Goal: Task Accomplishment & Management: Manage account settings

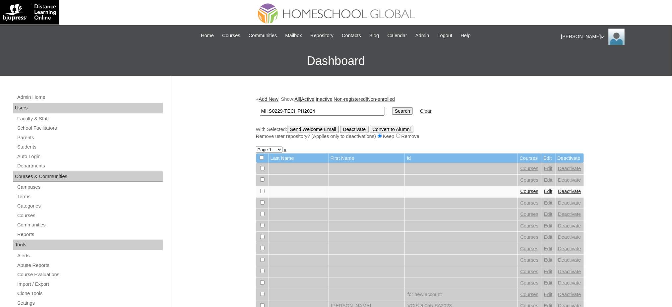
type input "MHS0229-TECHPH2024"
click at [392, 111] on input "Search" at bounding box center [402, 110] width 21 height 7
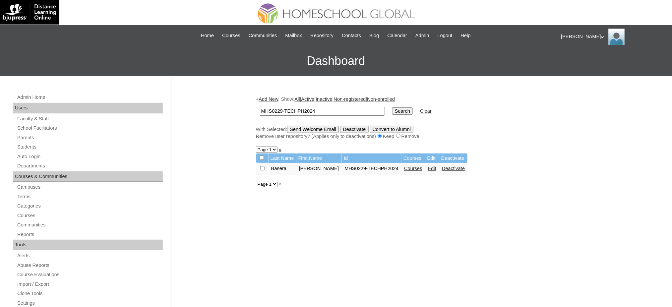
click at [410, 166] on link "Courses" at bounding box center [413, 168] width 18 height 5
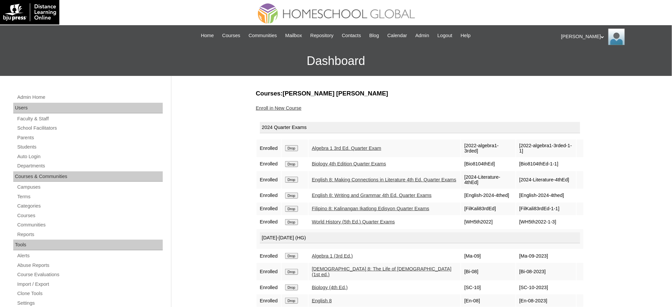
click at [295, 145] on input "Drop" at bounding box center [291, 148] width 13 height 6
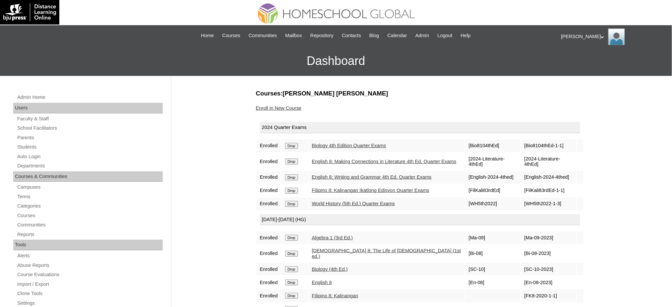
click at [294, 145] on input "Drop" at bounding box center [291, 146] width 13 height 6
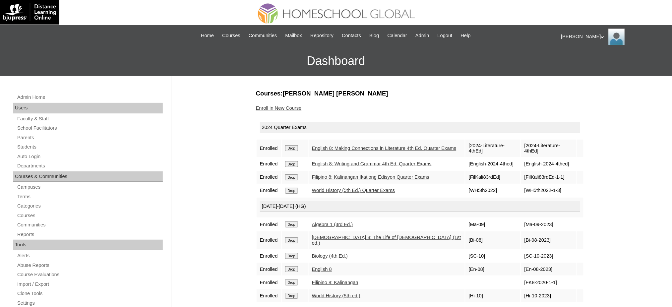
click at [295, 146] on input "Drop" at bounding box center [291, 148] width 13 height 6
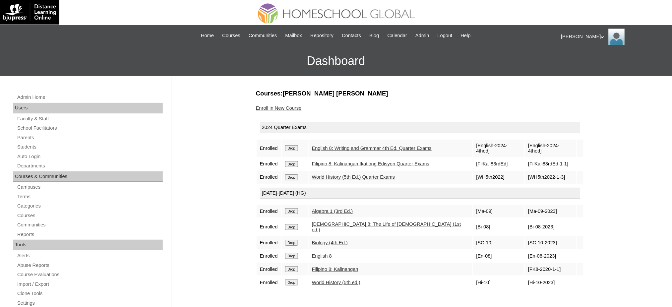
click at [293, 147] on td "Drop" at bounding box center [295, 149] width 26 height 18
click at [294, 146] on input "Drop" at bounding box center [291, 148] width 13 height 6
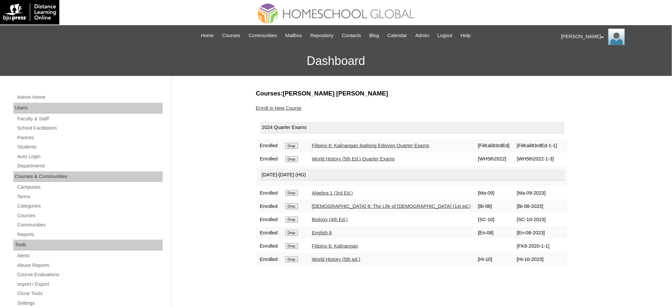
click at [294, 144] on input "Drop" at bounding box center [291, 146] width 13 height 6
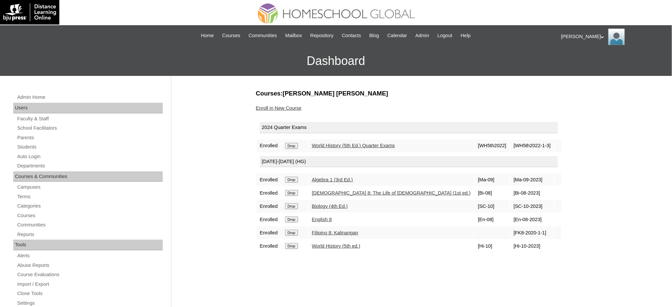
click at [297, 144] on input "Drop" at bounding box center [291, 146] width 13 height 6
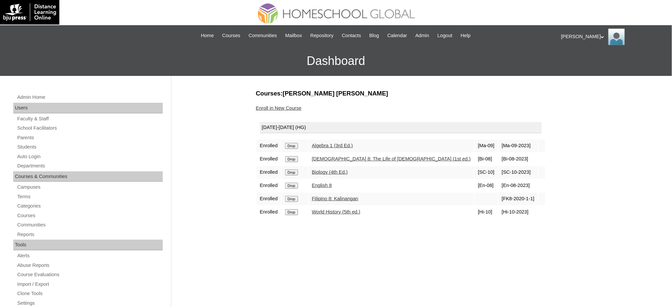
click at [288, 146] on input "Drop" at bounding box center [291, 146] width 13 height 6
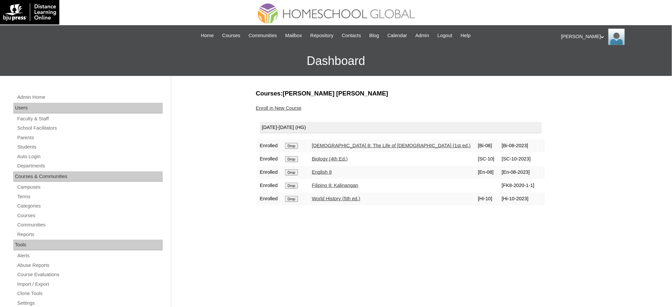
click at [288, 145] on input "Drop" at bounding box center [291, 146] width 13 height 6
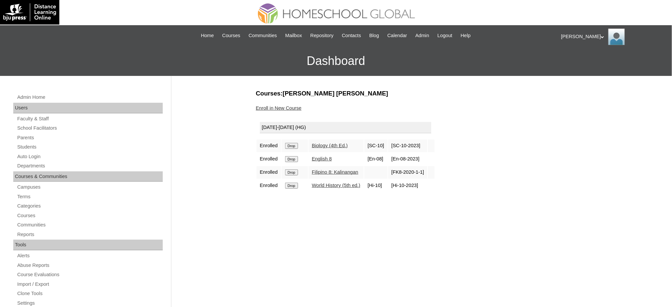
click at [292, 145] on input "Drop" at bounding box center [291, 146] width 13 height 6
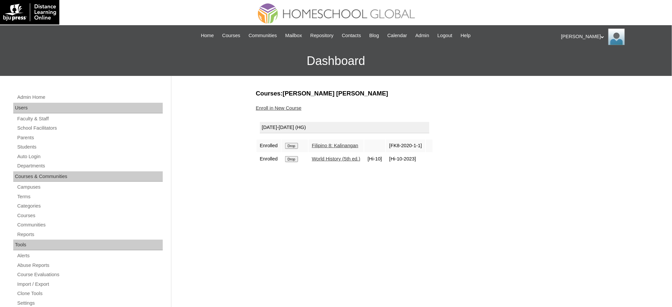
click at [296, 145] on input "Drop" at bounding box center [291, 146] width 13 height 6
click at [289, 146] on input "Drop" at bounding box center [291, 146] width 13 height 6
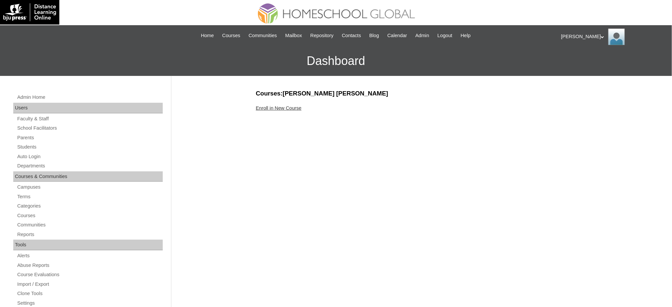
click at [278, 108] on link "Enroll in New Course" at bounding box center [279, 107] width 46 height 5
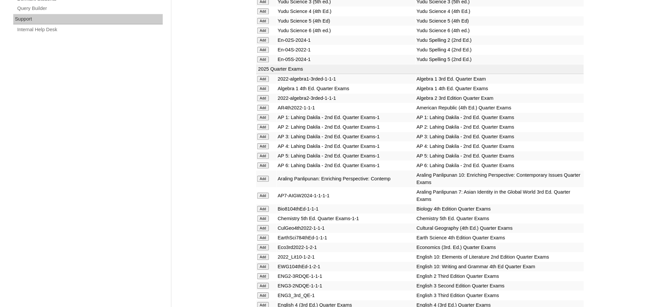
scroll to position [486, 0]
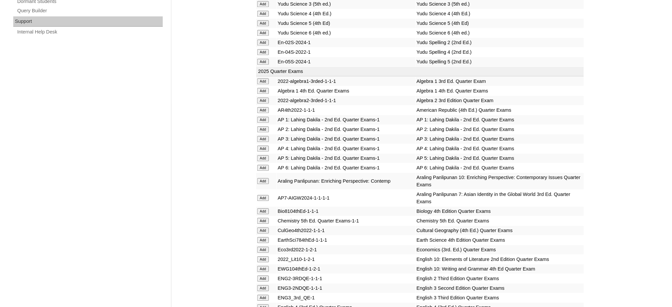
click at [264, 97] on input "Add" at bounding box center [263, 100] width 12 height 6
click at [268, 218] on input "Add" at bounding box center [263, 221] width 12 height 6
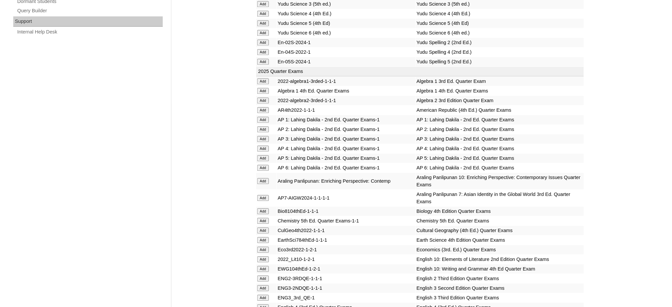
click at [268, 218] on input "Add" at bounding box center [263, 221] width 12 height 6
click at [262, 247] on input "Add" at bounding box center [263, 250] width 12 height 6
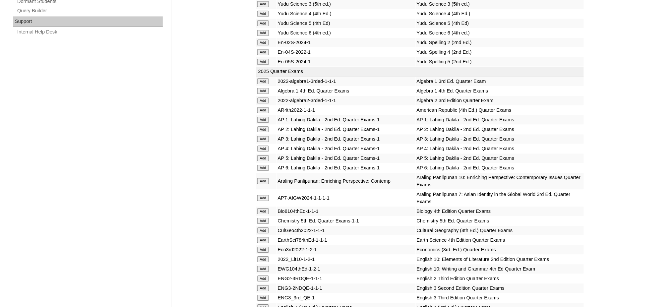
click at [262, 247] on input "Add" at bounding box center [263, 250] width 12 height 6
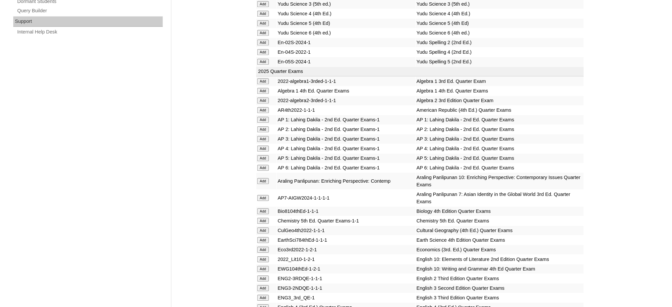
click at [262, 247] on input "Add" at bounding box center [263, 250] width 12 height 6
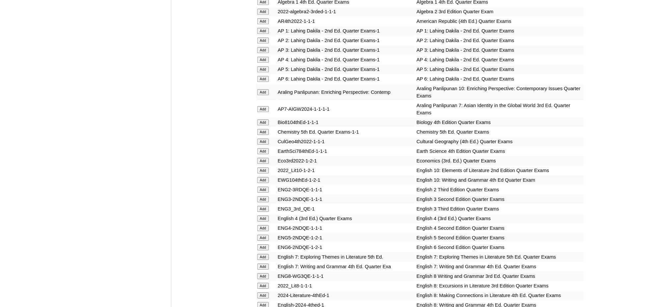
scroll to position [663, 0]
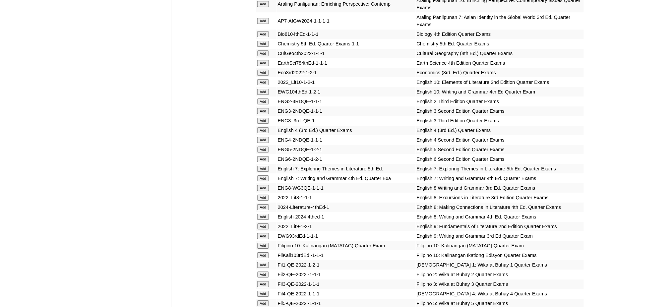
click at [263, 223] on input "Add" at bounding box center [263, 226] width 12 height 6
click at [263, 233] on input "Add" at bounding box center [263, 236] width 12 height 6
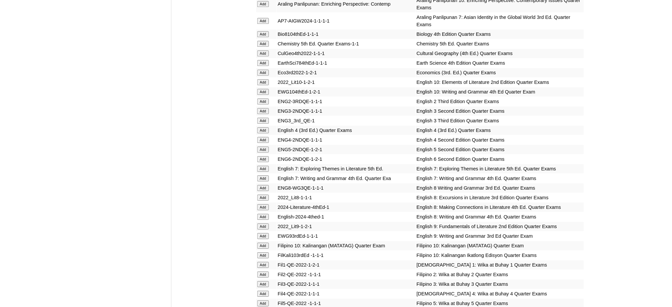
click at [263, 233] on input "Add" at bounding box center [263, 236] width 12 height 6
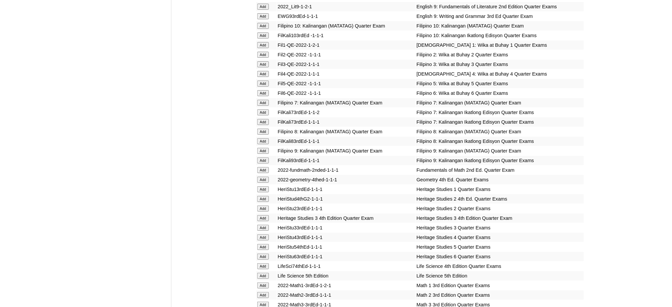
scroll to position [884, 0]
click at [265, 147] on input "Add" at bounding box center [263, 150] width 12 height 6
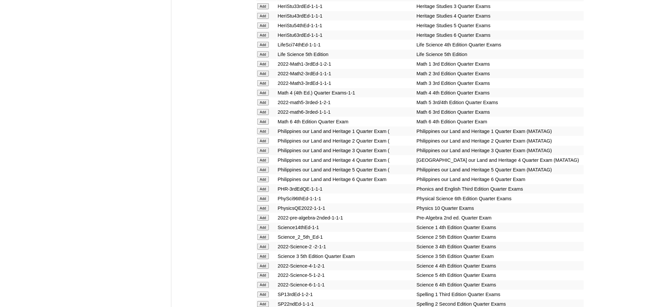
scroll to position [1105, 0]
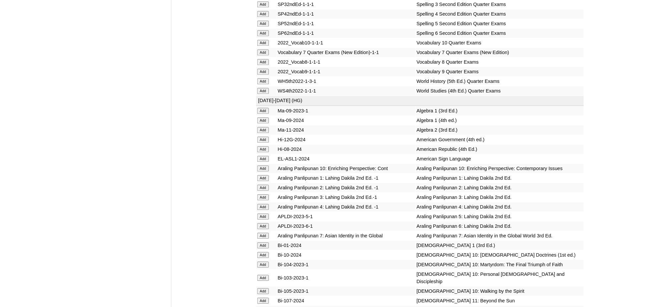
scroll to position [1414, 0]
click at [263, 68] on input "Add" at bounding box center [263, 71] width 12 height 6
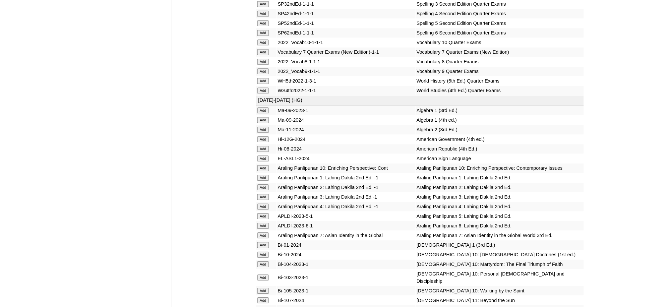
click at [262, 127] on input "Add" at bounding box center [263, 130] width 12 height 6
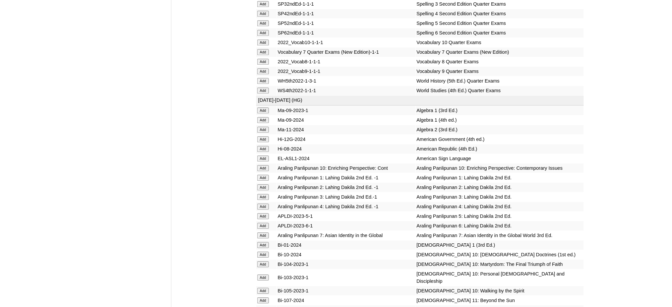
click at [262, 127] on input "Add" at bounding box center [263, 130] width 12 height 6
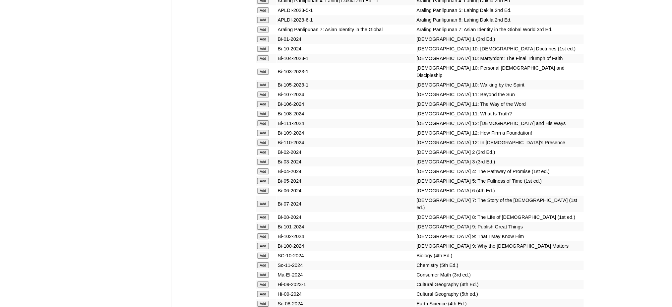
scroll to position [1635, 0]
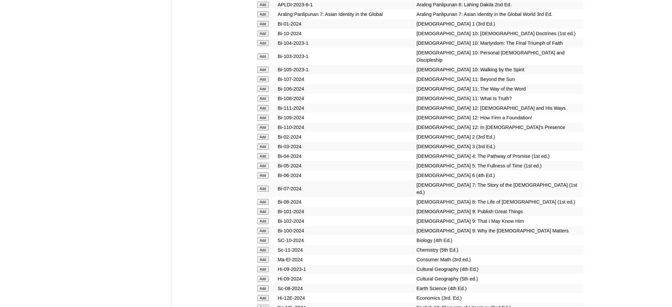
click at [265, 208] on input "Add" at bounding box center [263, 211] width 12 height 6
click at [266, 218] on input "Add" at bounding box center [263, 221] width 12 height 6
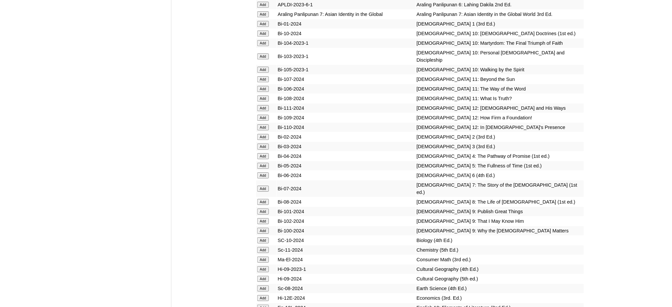
click at [266, 218] on input "Add" at bounding box center [263, 221] width 12 height 6
click at [264, 228] on input "Add" at bounding box center [263, 231] width 12 height 6
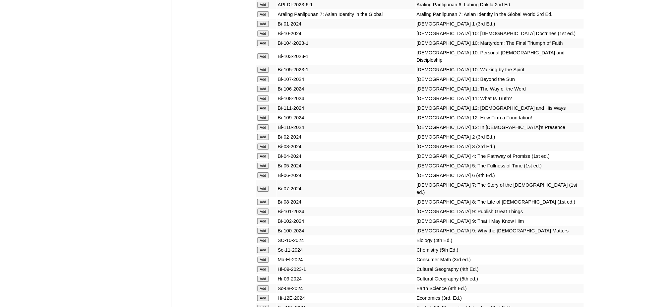
click at [266, 247] on input "Add" at bounding box center [263, 250] width 12 height 6
click at [262, 295] on input "Add" at bounding box center [263, 298] width 12 height 6
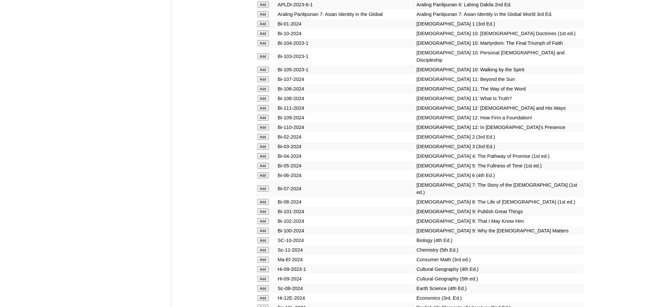
click at [262, 295] on input "Add" at bounding box center [263, 298] width 12 height 6
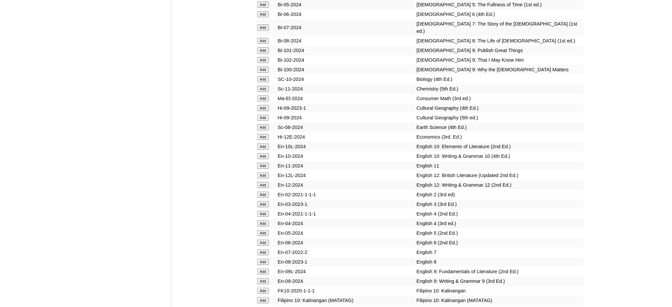
scroll to position [1812, 0]
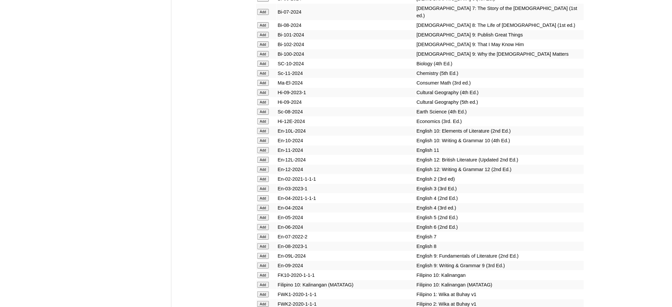
click at [263, 253] on input "Add" at bounding box center [263, 256] width 12 height 6
click at [264, 263] on input "Add" at bounding box center [263, 266] width 12 height 6
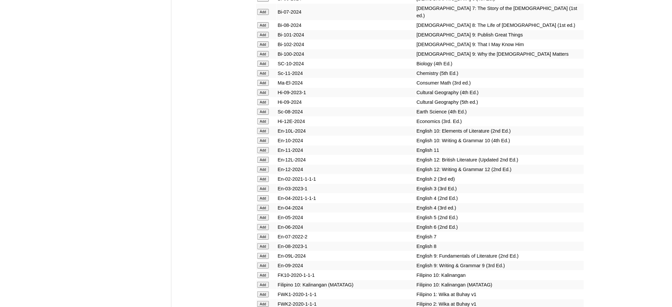
click at [264, 263] on input "Add" at bounding box center [263, 266] width 12 height 6
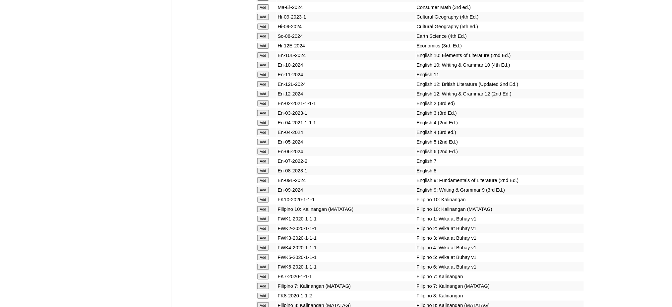
scroll to position [1900, 0]
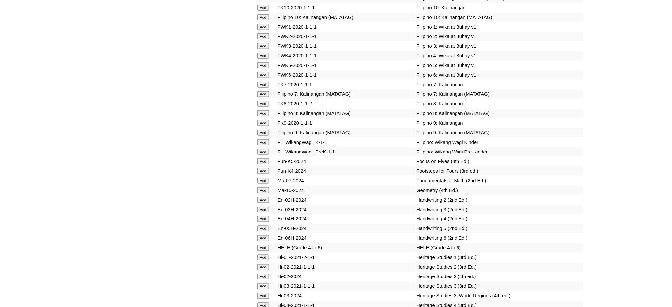
scroll to position [2121, 0]
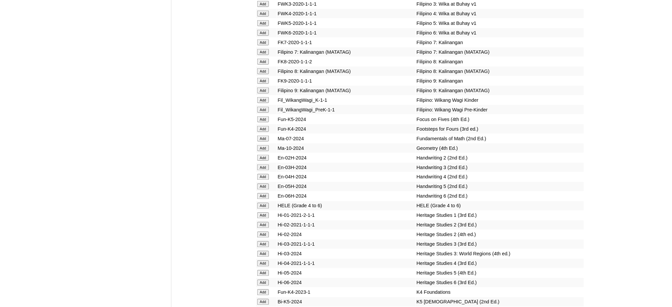
click at [264, 88] on input "Add" at bounding box center [263, 91] width 12 height 6
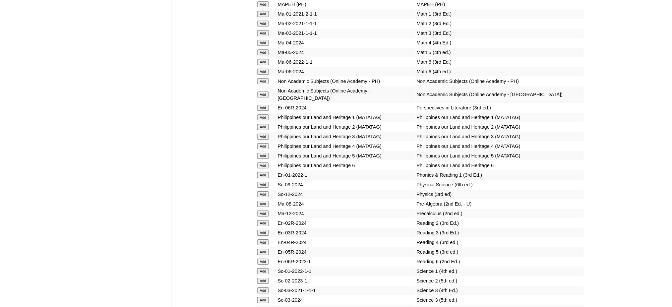
scroll to position [2475, 0]
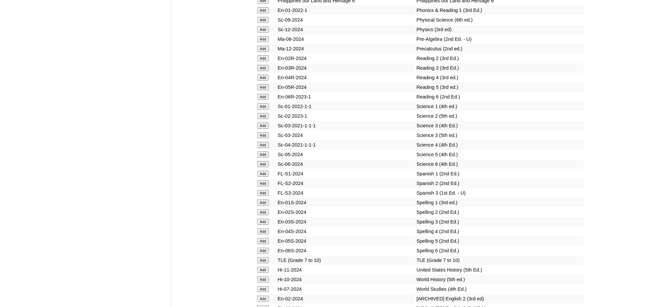
scroll to position [2665, 0]
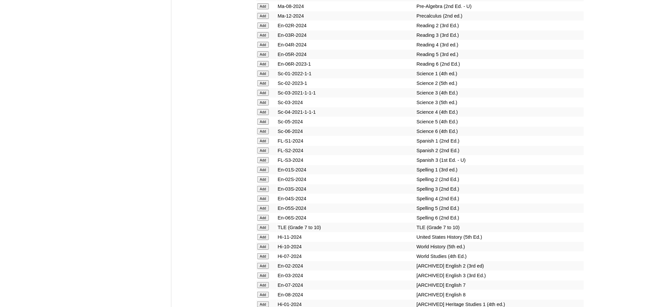
click at [265, 224] on input "Add" at bounding box center [263, 227] width 12 height 6
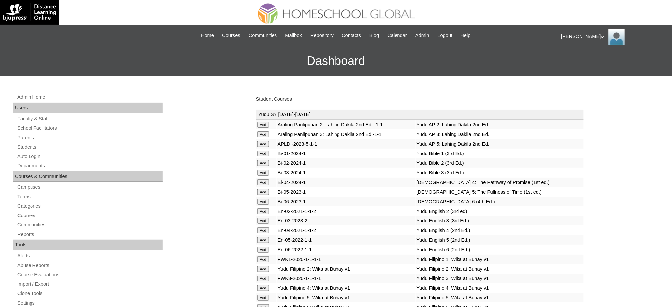
click at [265, 100] on link "Student Courses" at bounding box center [274, 98] width 36 height 5
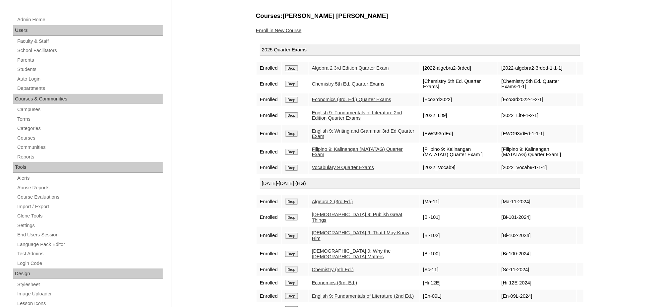
scroll to position [44, 0]
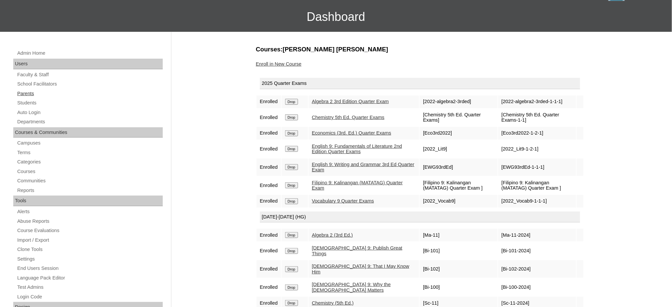
click at [19, 91] on link "Parents" at bounding box center [90, 93] width 146 height 8
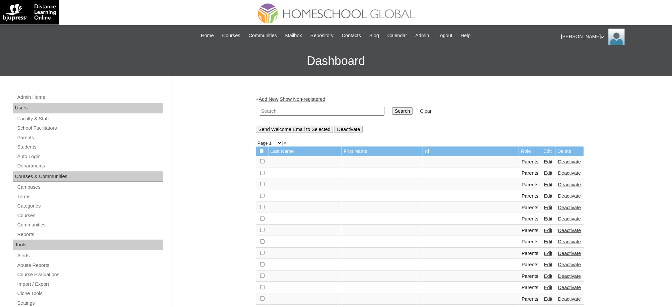
click at [321, 107] on input "text" at bounding box center [322, 111] width 125 height 9
paste input "MHP00824-TECHPH2021"
type input "MHP00824-TECHPH2021"
click at [392, 109] on input "Search" at bounding box center [402, 110] width 21 height 7
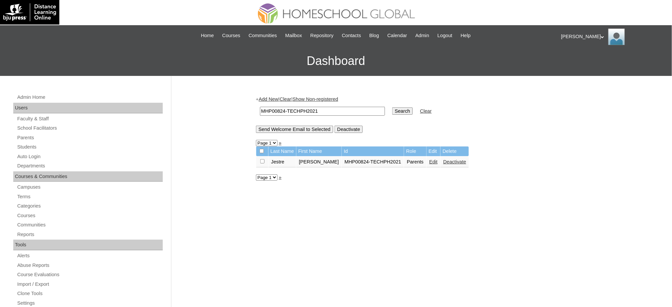
click at [429, 161] on link "Edit" at bounding box center [433, 161] width 8 height 5
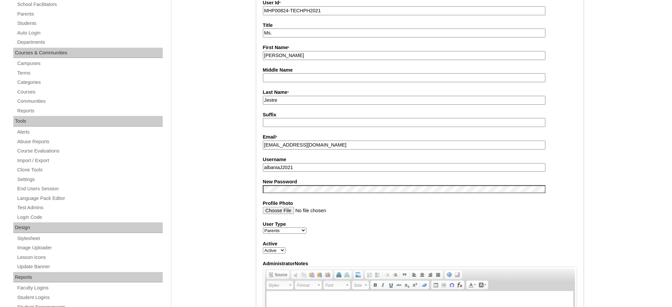
scroll to position [133, 0]
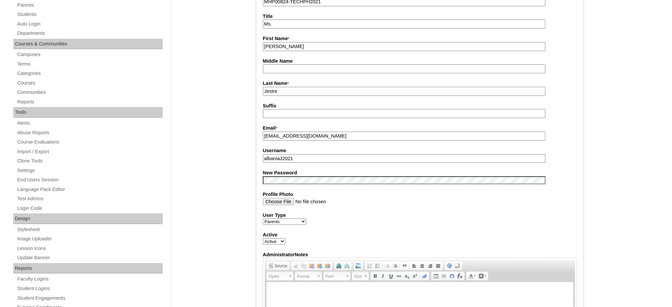
click at [282, 155] on input "albaniaJ2021" at bounding box center [404, 158] width 283 height 9
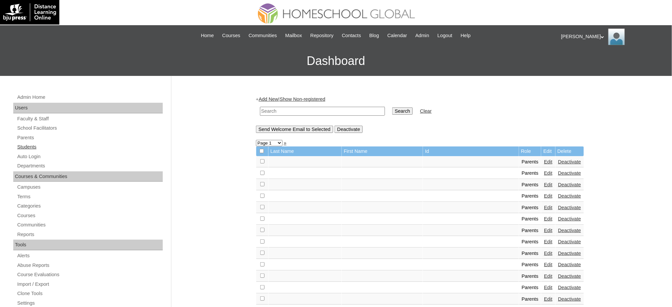
click at [34, 144] on link "Students" at bounding box center [90, 147] width 146 height 8
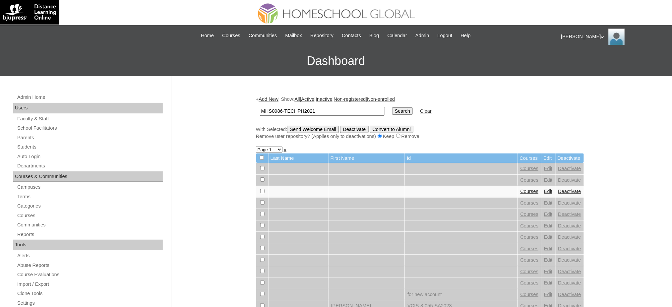
type input "MHS0986-TECHPH2021"
click at [392, 109] on input "Search" at bounding box center [402, 110] width 21 height 7
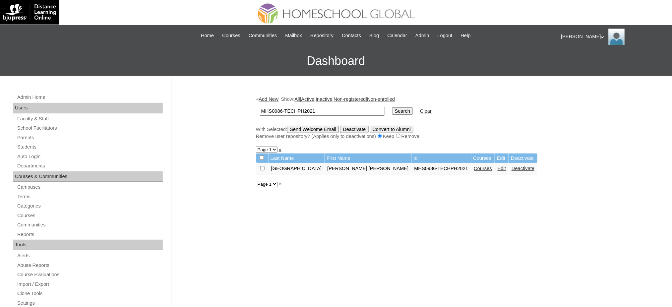
click at [498, 166] on link "Edit" at bounding box center [502, 168] width 8 height 5
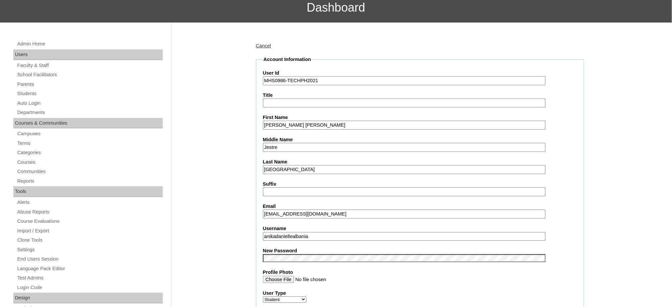
scroll to position [88, 0]
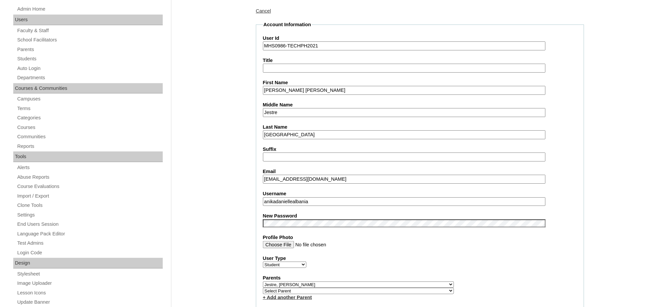
click at [318, 197] on input "anikadaniellealbania" at bounding box center [404, 201] width 283 height 9
click at [289, 89] on input "Anika Danielle" at bounding box center [404, 90] width 283 height 9
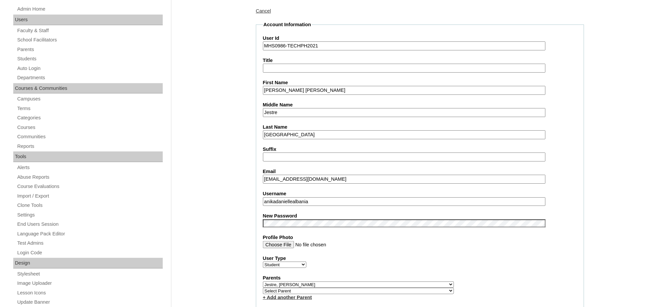
click at [289, 89] on input "Anika Danielle" at bounding box center [404, 90] width 283 height 9
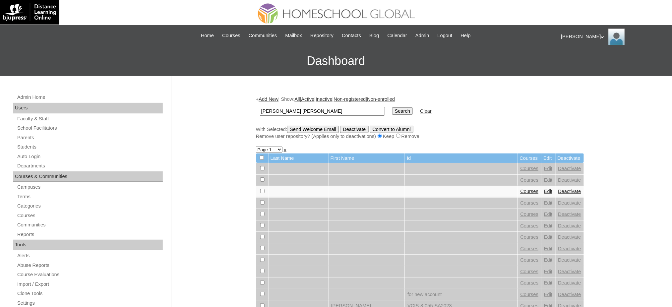
type input "[PERSON_NAME] [PERSON_NAME]"
click at [392, 109] on input "Search" at bounding box center [402, 110] width 21 height 7
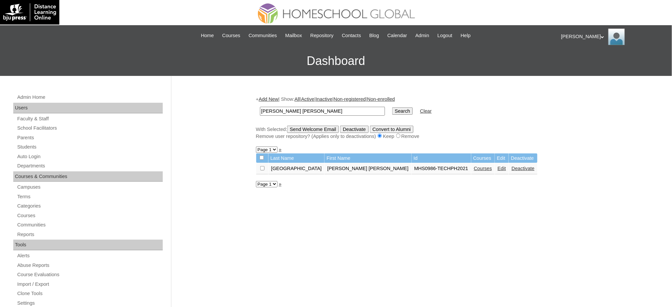
click at [474, 166] on link "Courses" at bounding box center [483, 168] width 18 height 5
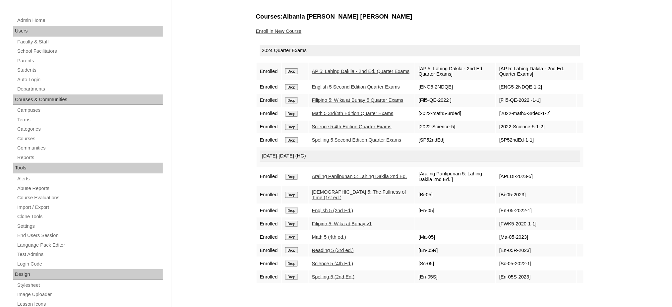
scroll to position [88, 0]
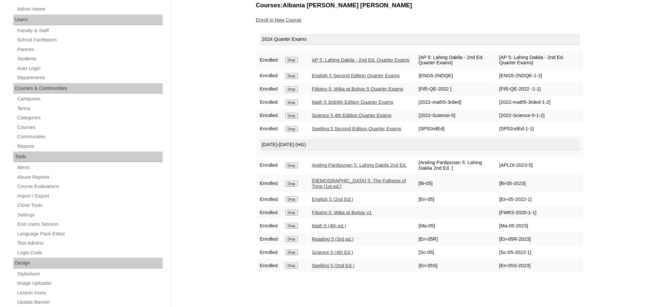
click at [294, 58] on input "Drop" at bounding box center [291, 60] width 13 height 6
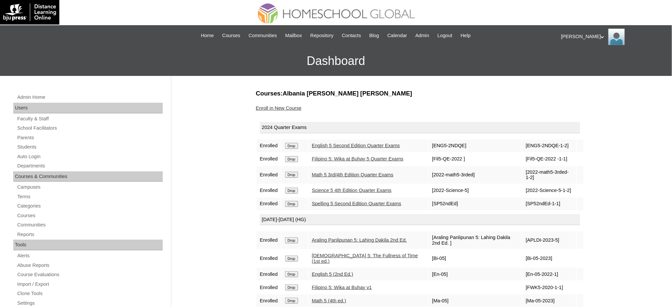
click at [294, 146] on input "Drop" at bounding box center [291, 146] width 13 height 6
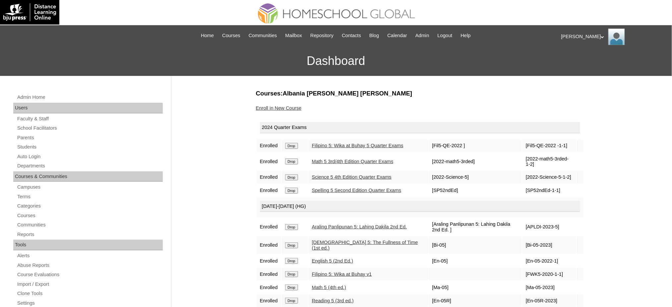
click at [290, 147] on input "Drop" at bounding box center [291, 146] width 13 height 6
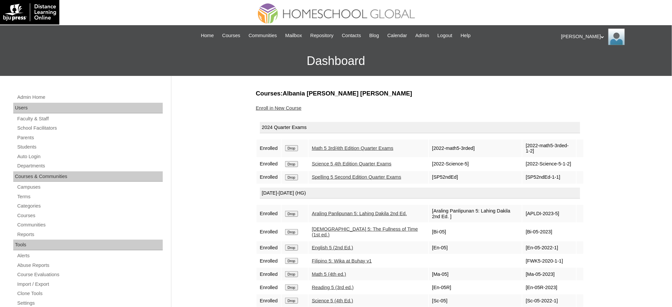
click at [298, 146] on input "Drop" at bounding box center [291, 148] width 13 height 6
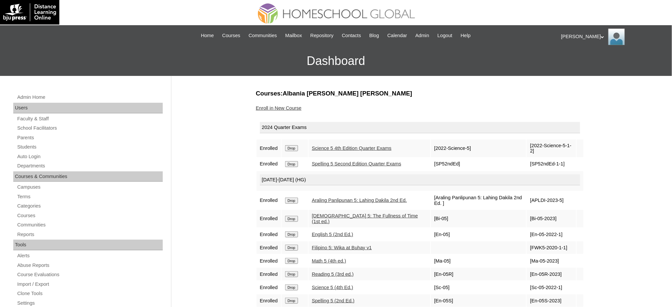
click at [292, 150] on input "Drop" at bounding box center [291, 148] width 13 height 6
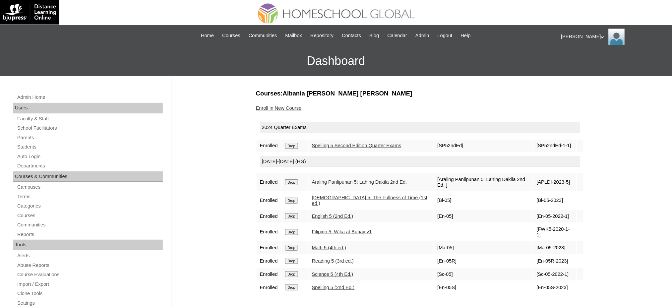
click at [294, 147] on input "Drop" at bounding box center [291, 146] width 13 height 6
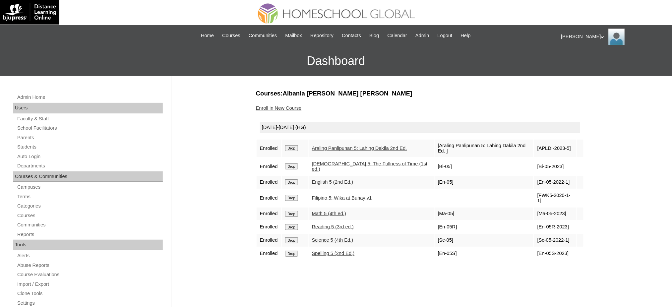
click at [292, 145] on input "Drop" at bounding box center [291, 148] width 13 height 6
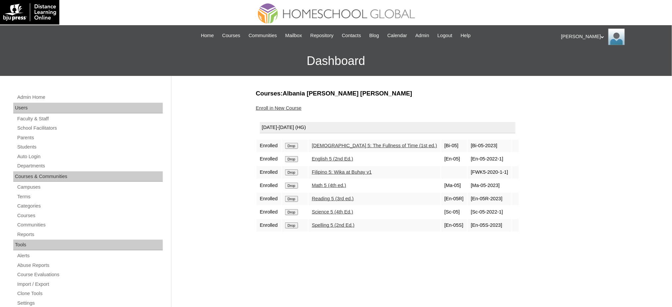
click at [296, 145] on input "Drop" at bounding box center [291, 146] width 13 height 6
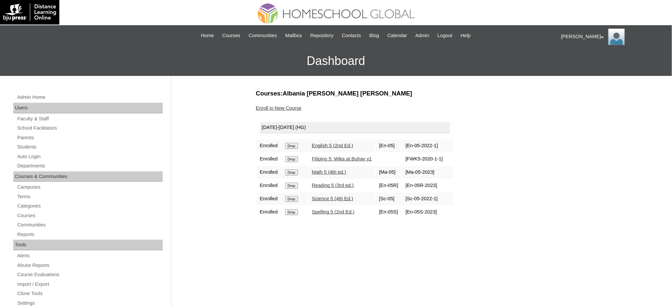
click at [296, 145] on input "Drop" at bounding box center [291, 146] width 13 height 6
click at [296, 147] on input "Drop" at bounding box center [291, 146] width 13 height 6
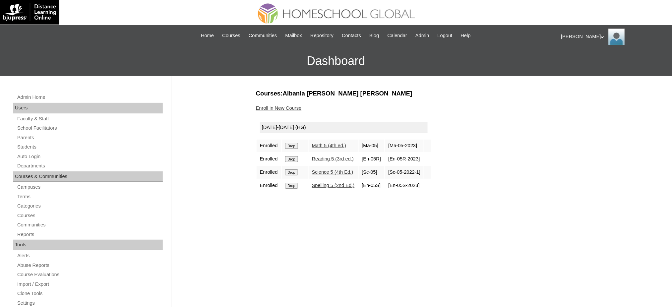
click at [292, 146] on input "Drop" at bounding box center [291, 146] width 13 height 6
click at [294, 146] on input "Drop" at bounding box center [291, 146] width 13 height 6
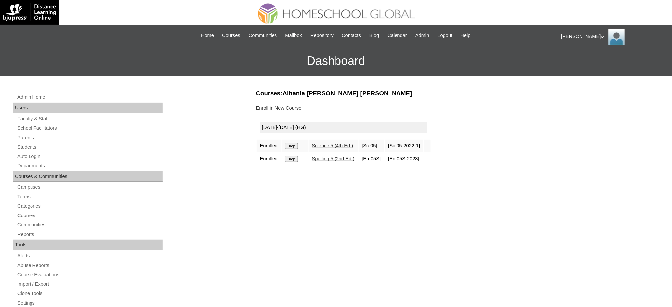
click at [293, 145] on input "Drop" at bounding box center [291, 146] width 13 height 6
click at [295, 146] on input "Drop" at bounding box center [291, 146] width 13 height 6
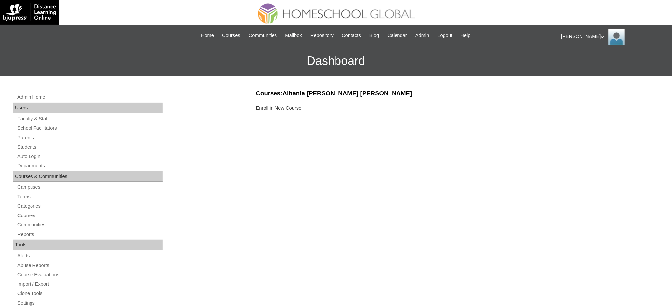
click at [274, 105] on link "Enroll in New Course" at bounding box center [279, 107] width 46 height 5
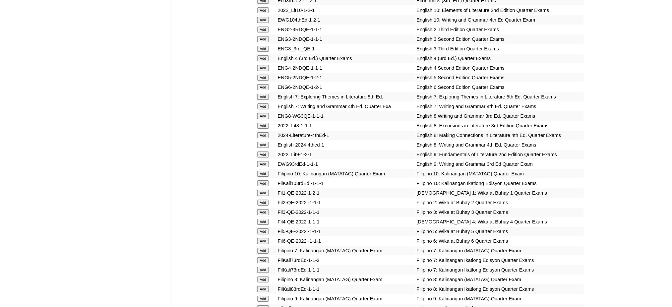
scroll to position [751, 0]
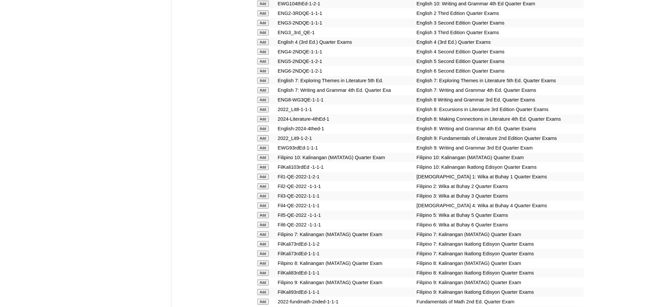
click at [262, 68] on input "Add" at bounding box center [263, 71] width 12 height 6
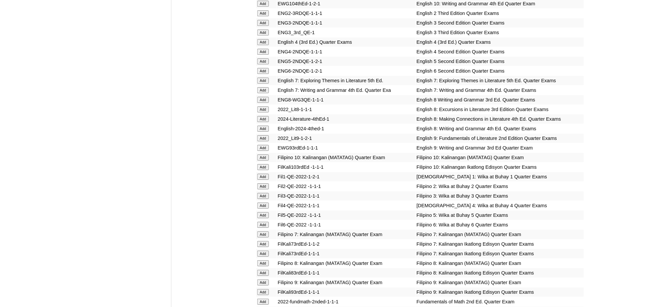
click at [265, 222] on input "Add" at bounding box center [263, 225] width 12 height 6
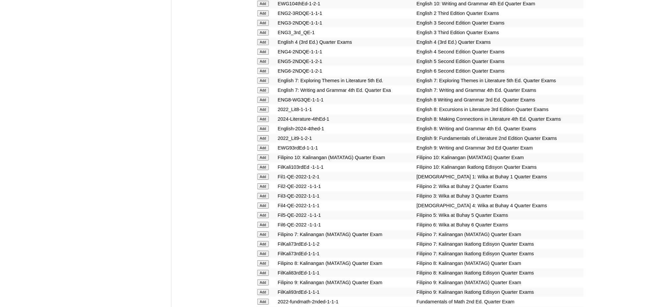
click at [265, 222] on input "Add" at bounding box center [263, 225] width 12 height 6
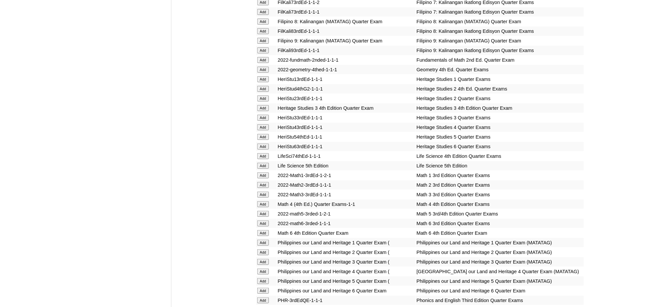
scroll to position [1061, 0]
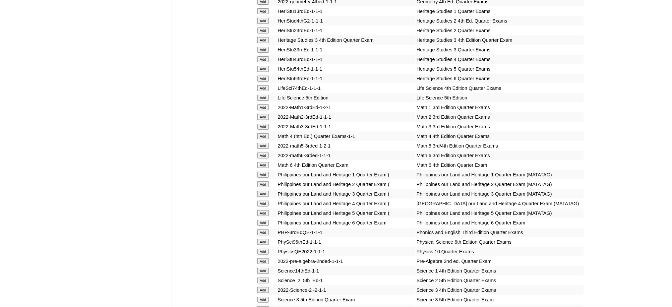
click at [266, 162] on input "Add" at bounding box center [263, 165] width 12 height 6
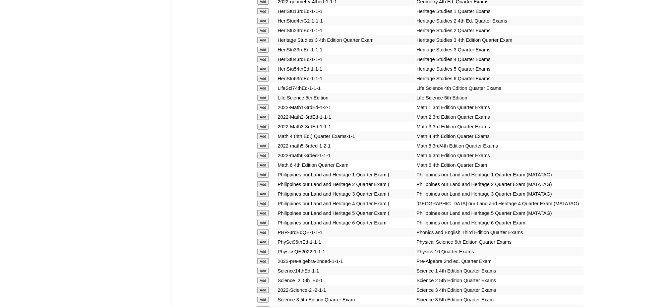
click at [266, 162] on input "Add" at bounding box center [263, 165] width 12 height 6
click at [264, 220] on input "Add" at bounding box center [263, 223] width 12 height 6
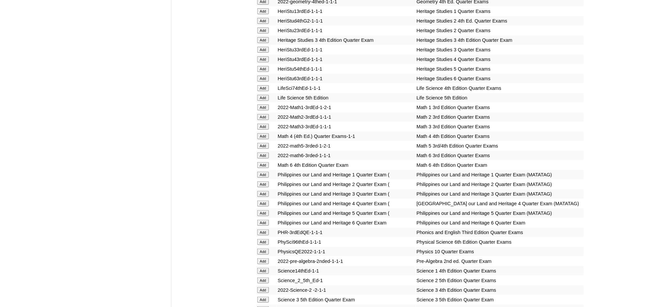
click at [264, 220] on input "Add" at bounding box center [263, 223] width 12 height 6
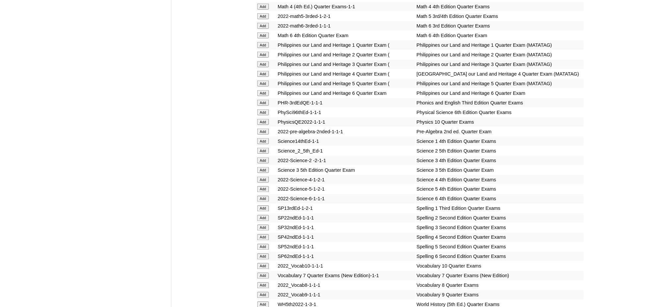
scroll to position [1193, 0]
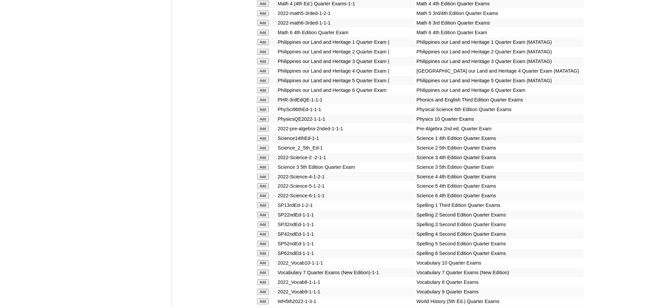
click at [264, 193] on input "Add" at bounding box center [263, 196] width 12 height 6
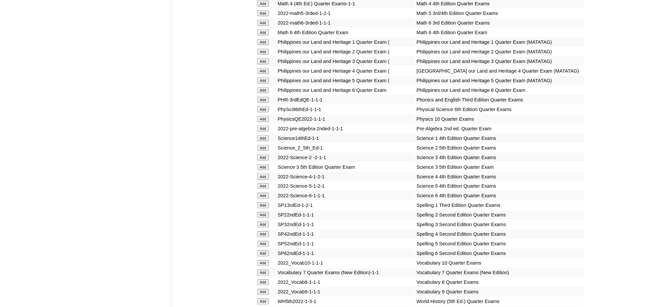
click at [268, 251] on input "Add" at bounding box center [263, 254] width 12 height 6
click at [267, 251] on input "Add" at bounding box center [263, 254] width 12 height 6
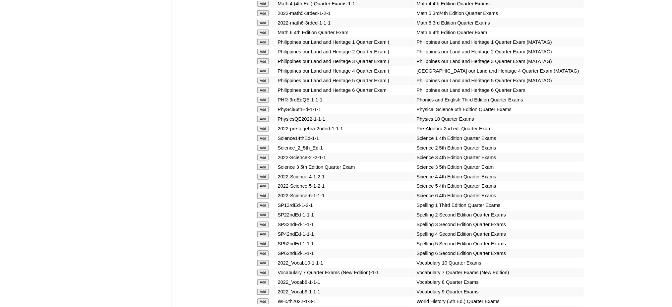
click at [267, 251] on input "Add" at bounding box center [263, 254] width 12 height 6
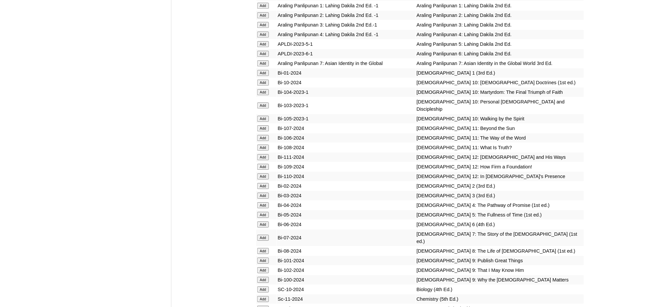
scroll to position [1679, 0]
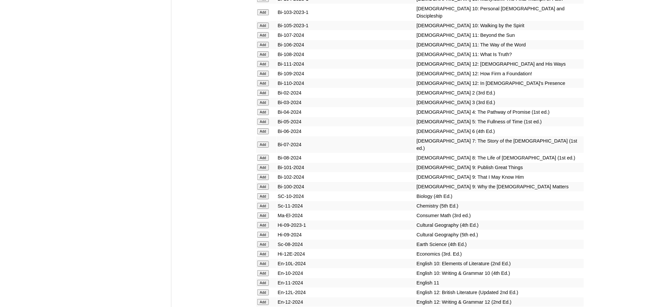
click at [263, 128] on input "Add" at bounding box center [263, 131] width 12 height 6
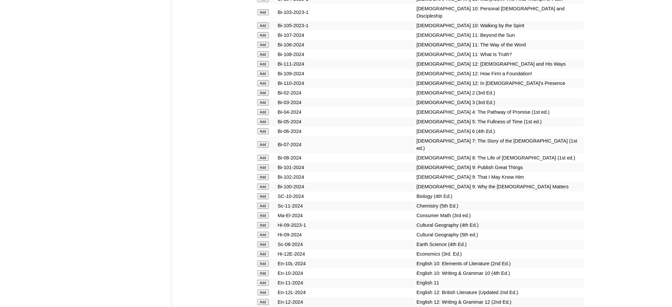
click at [263, 128] on input "Add" at bounding box center [263, 131] width 12 height 6
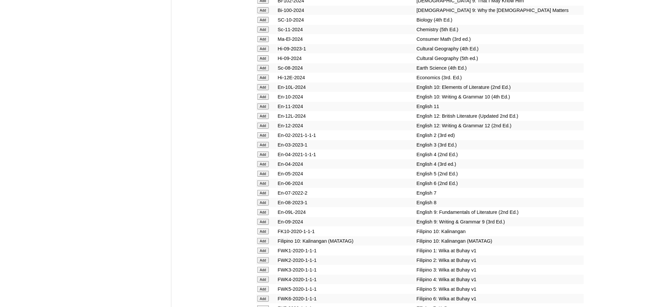
scroll to position [1856, 0]
click at [257, 180] on input "Add" at bounding box center [263, 183] width 12 height 6
click at [262, 180] on input "Add" at bounding box center [263, 183] width 12 height 6
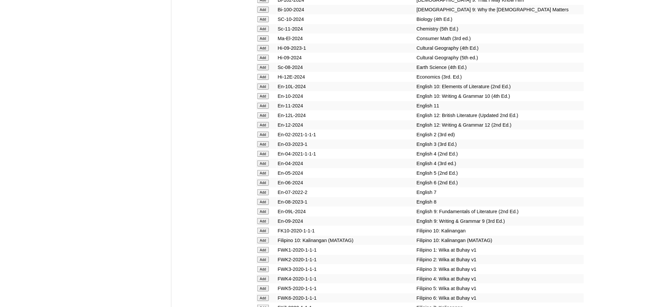
click at [262, 180] on input "Add" at bounding box center [263, 183] width 12 height 6
click at [266, 295] on input "Add" at bounding box center [263, 298] width 12 height 6
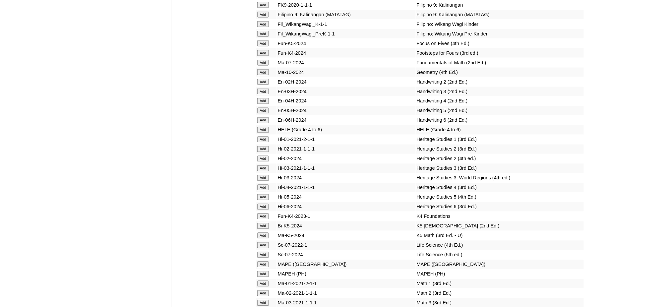
scroll to position [2209, 0]
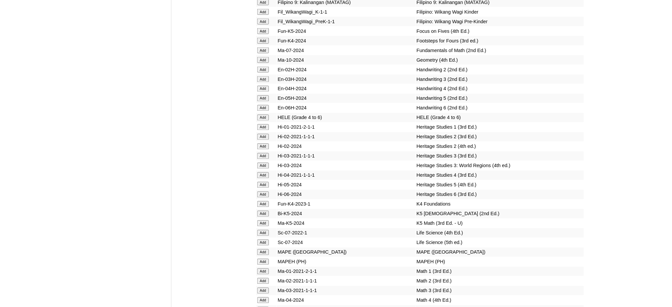
click at [265, 115] on input "Add" at bounding box center [263, 118] width 12 height 6
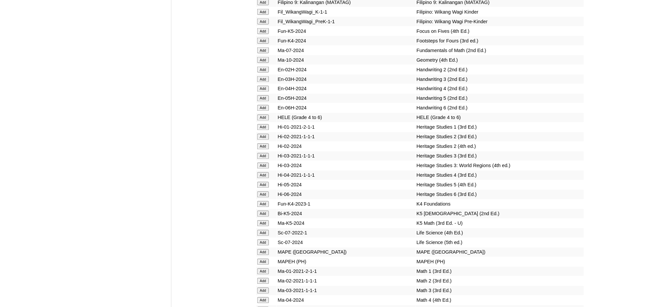
click at [262, 259] on input "Add" at bounding box center [263, 262] width 12 height 6
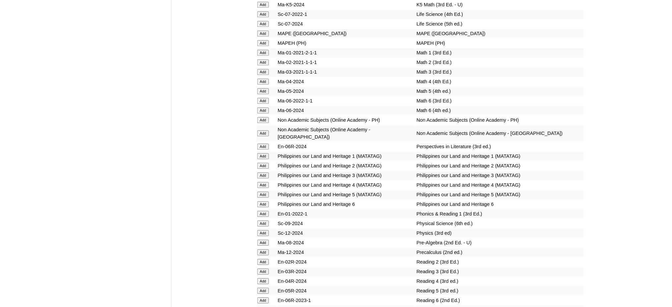
scroll to position [2431, 0]
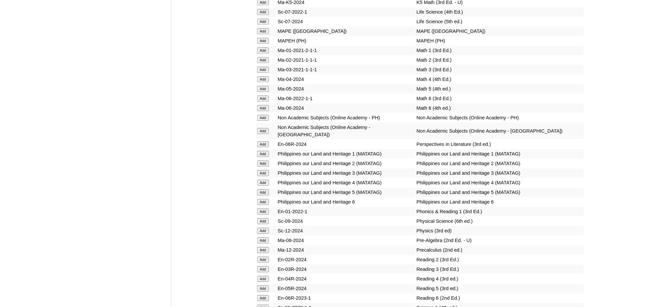
click at [263, 141] on input "Add" at bounding box center [263, 144] width 12 height 6
click at [266, 199] on input "Add" at bounding box center [263, 202] width 12 height 6
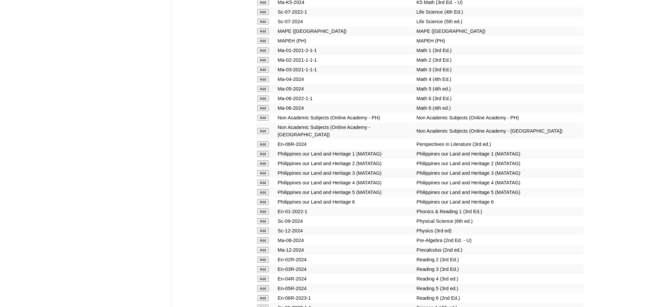
click at [266, 199] on input "Add" at bounding box center [263, 202] width 12 height 6
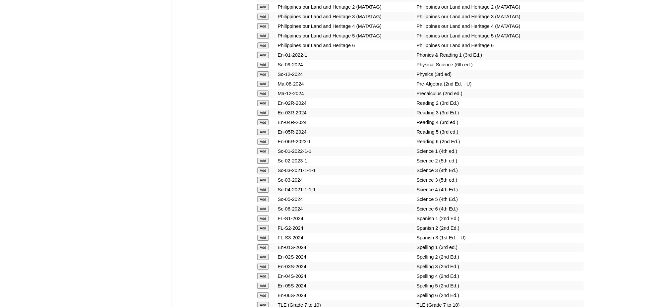
scroll to position [2607, 0]
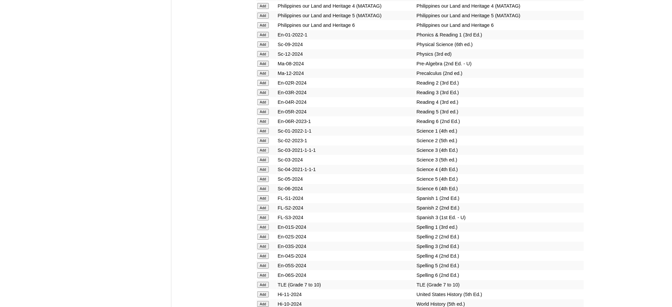
click at [266, 282] on input "Add" at bounding box center [263, 285] width 12 height 6
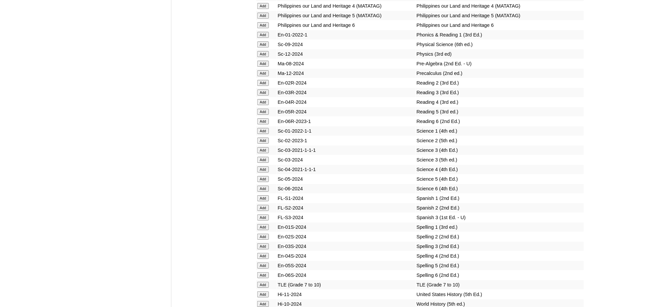
click at [263, 272] on input "Add" at bounding box center [263, 275] width 12 height 6
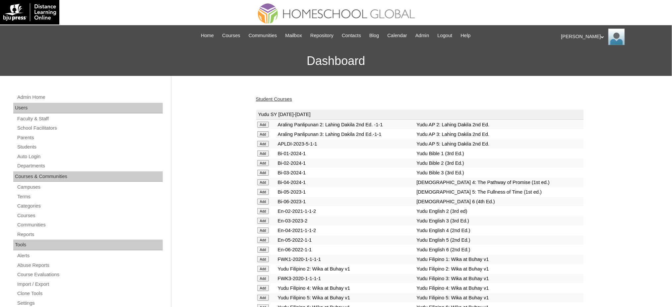
click at [269, 97] on link "Student Courses" at bounding box center [274, 98] width 36 height 5
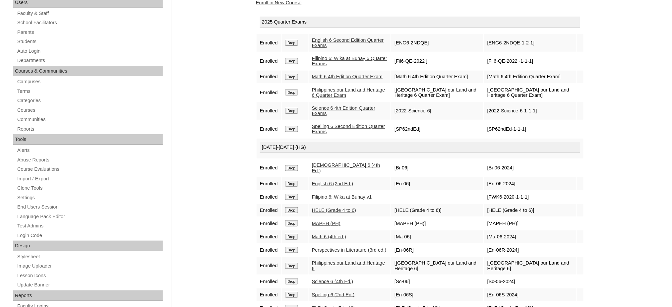
scroll to position [133, 0]
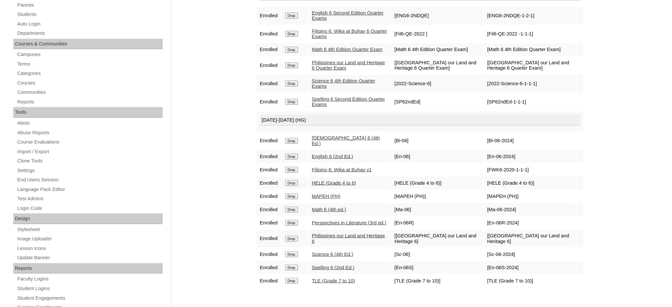
click at [289, 278] on input "Drop" at bounding box center [291, 281] width 13 height 6
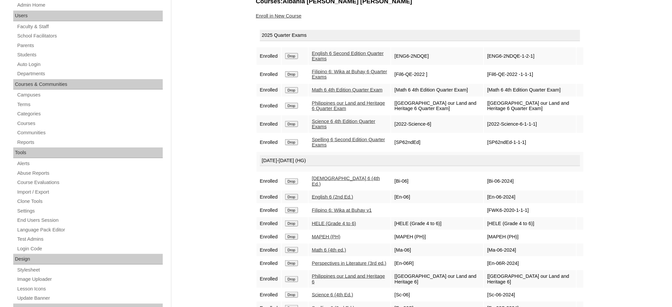
scroll to position [88, 0]
